Goal: Transaction & Acquisition: Purchase product/service

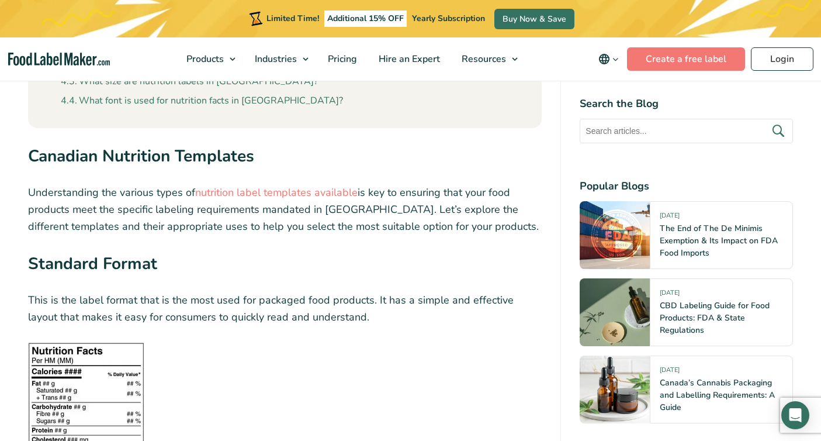
scroll to position [1660, 0]
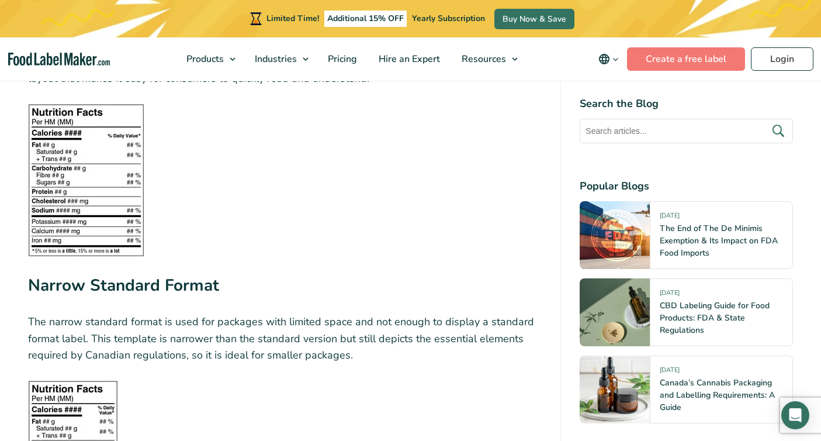
click at [120, 178] on img at bounding box center [86, 179] width 116 height 153
click at [353, 62] on span "Pricing" at bounding box center [341, 59] width 34 height 13
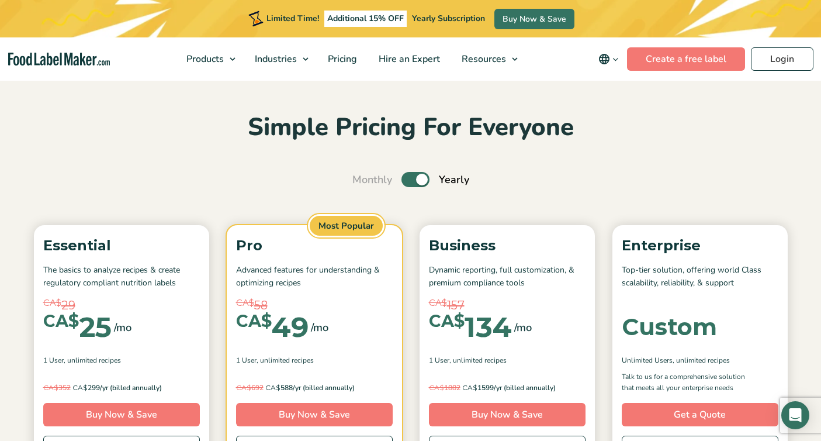
scroll to position [26, 0]
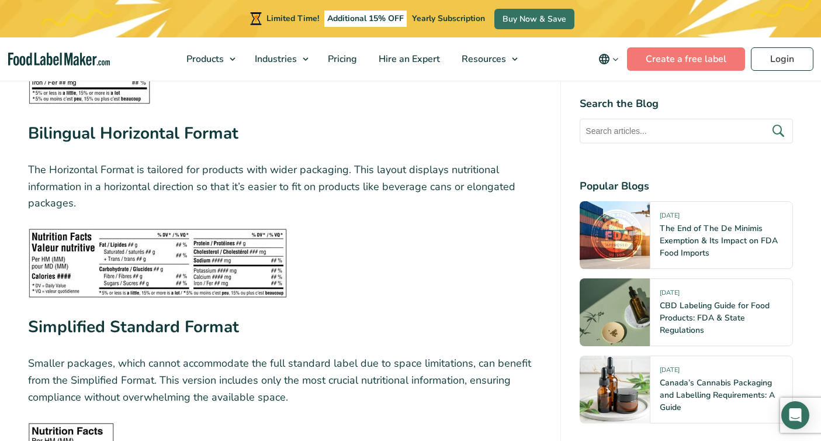
scroll to position [2521, 0]
